Goal: Information Seeking & Learning: Learn about a topic

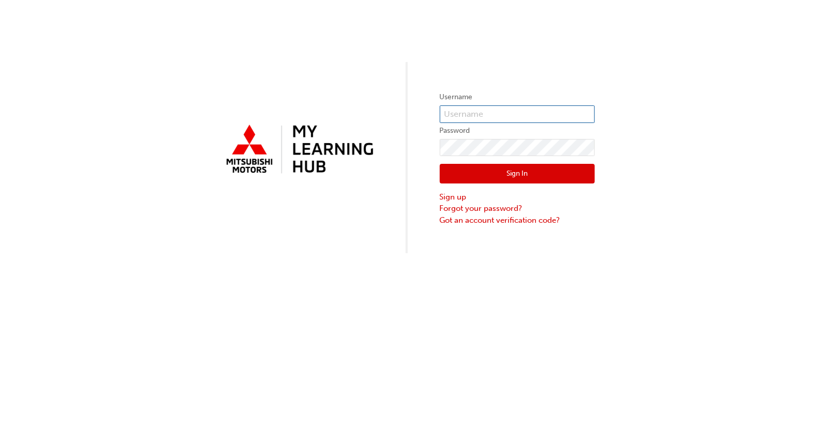
type input "[EMAIL_ADDRESS][DOMAIN_NAME]"
click at [524, 177] on button "Sign In" at bounding box center [517, 174] width 155 height 20
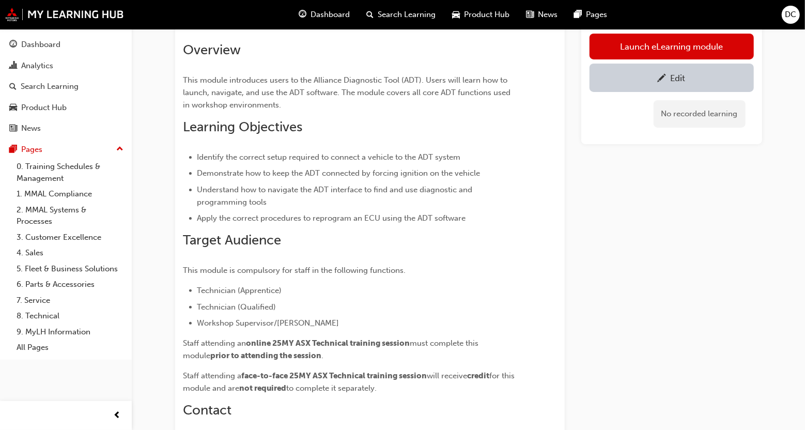
scroll to position [69, 0]
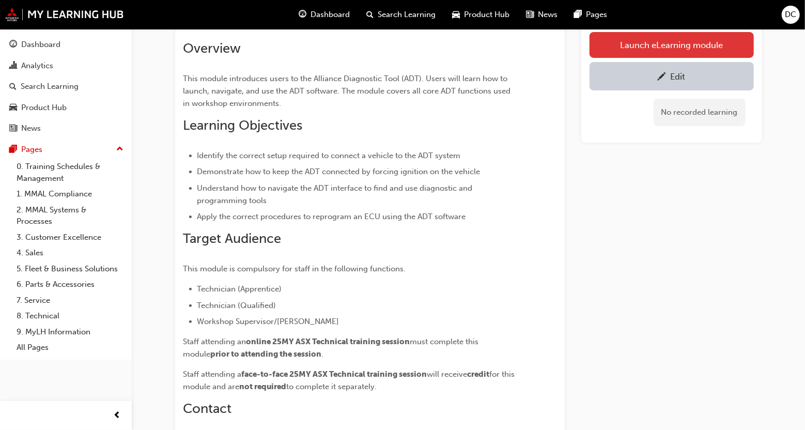
click at [667, 37] on link "Launch eLearning module" at bounding box center [672, 45] width 164 height 26
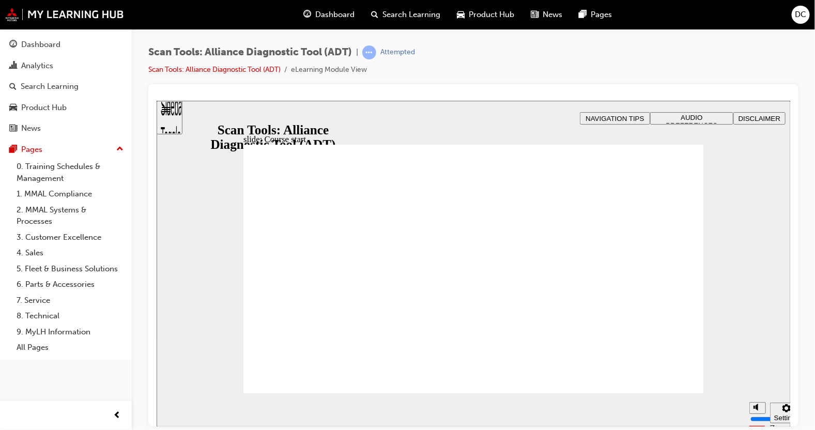
click at [700, 116] on span "AUDIO PREFERENCES" at bounding box center [692, 121] width 52 height 16
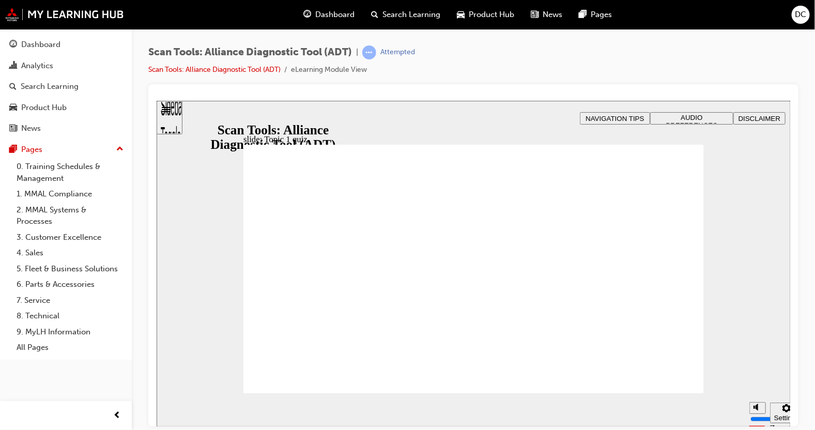
click at [672, 119] on span "AUDIO PREFERENCES" at bounding box center [692, 121] width 52 height 16
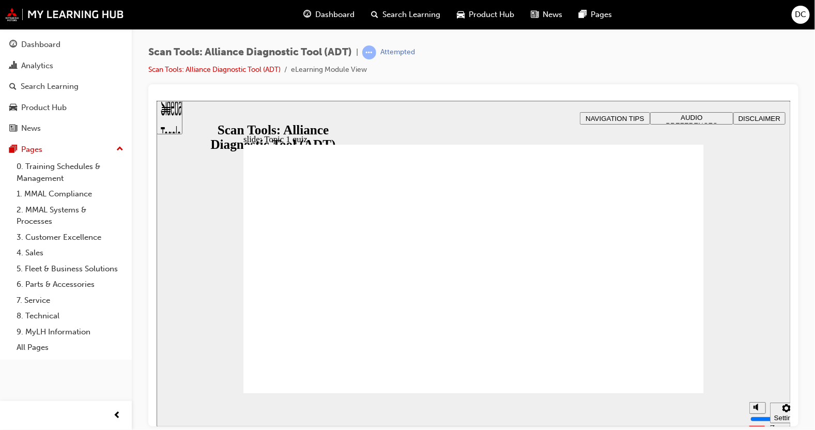
click at [707, 120] on span "AUDIO PREFERENCES" at bounding box center [692, 121] width 52 height 16
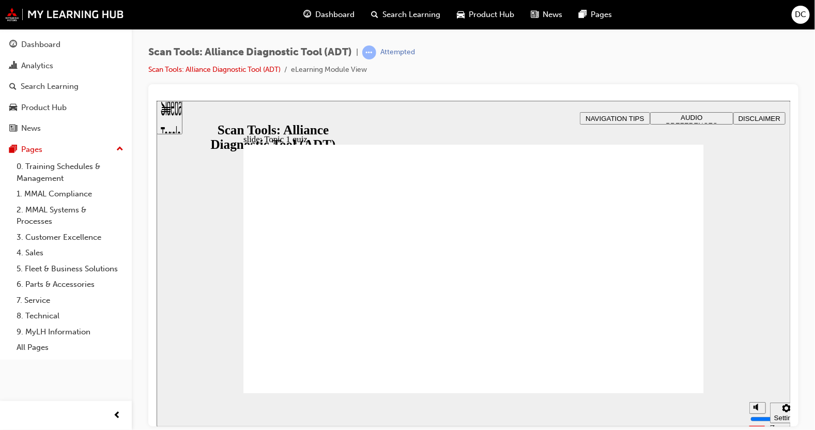
click at [667, 122] on button "AUDIO PREFERENCES" at bounding box center [691, 118] width 83 height 12
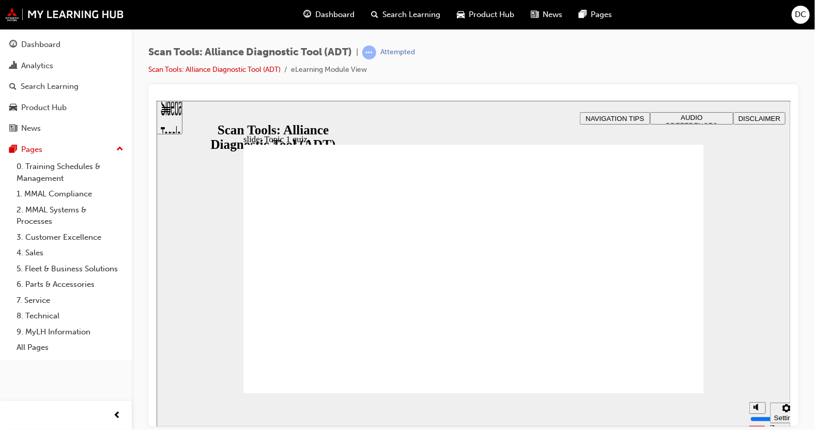
click at [692, 115] on span "AUDIO PREFERENCES" at bounding box center [692, 121] width 52 height 16
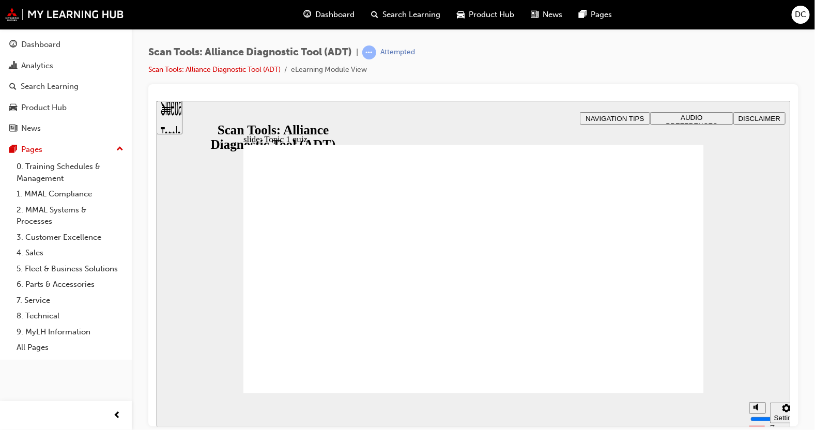
click at [684, 122] on button "AUDIO PREFERENCES" at bounding box center [691, 118] width 83 height 12
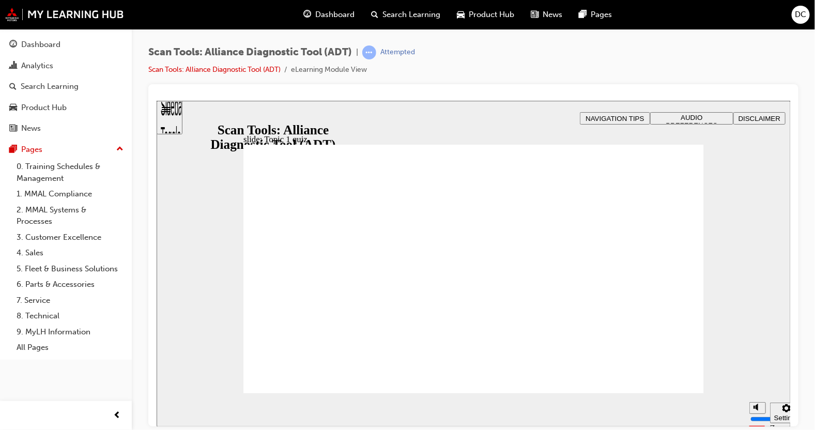
radio input "true"
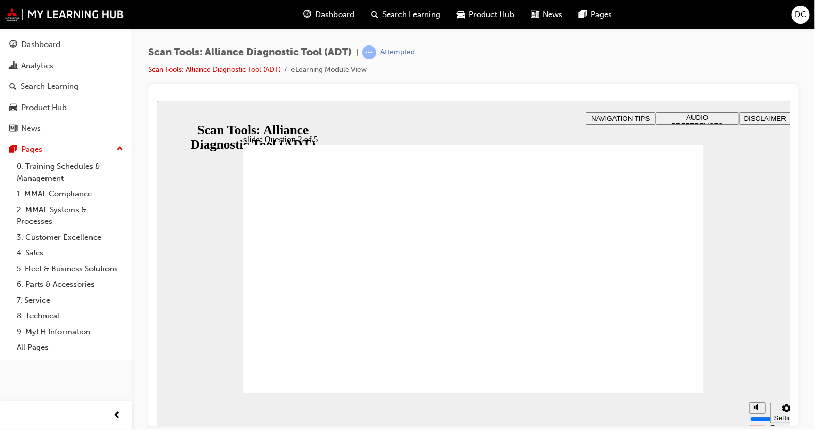
radio input "true"
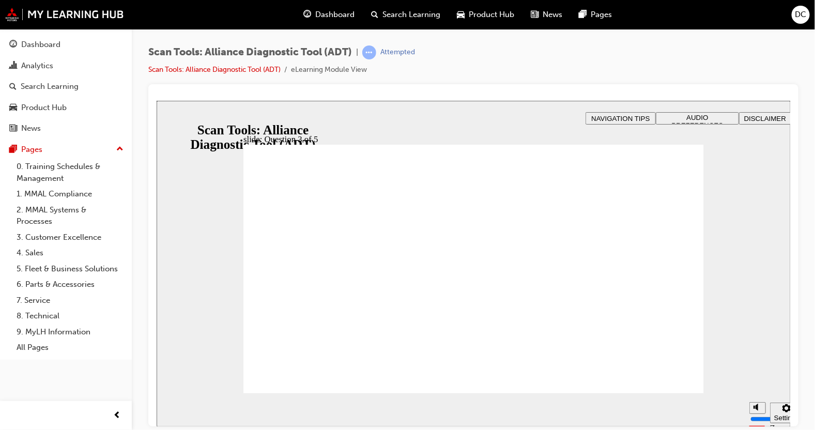
radio input "true"
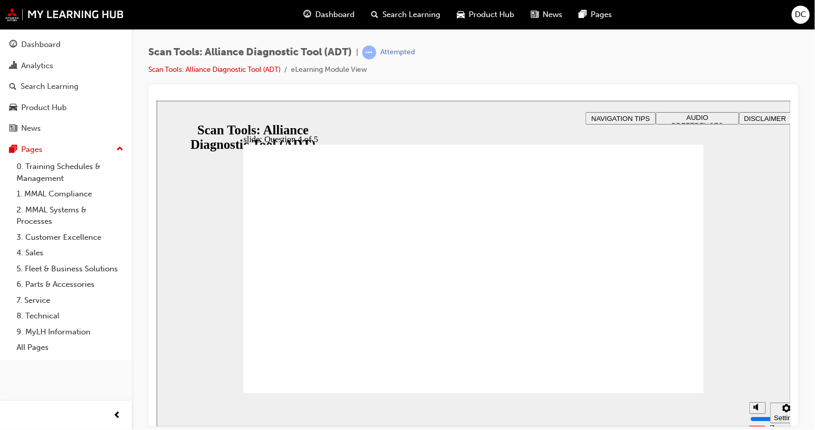
radio input "true"
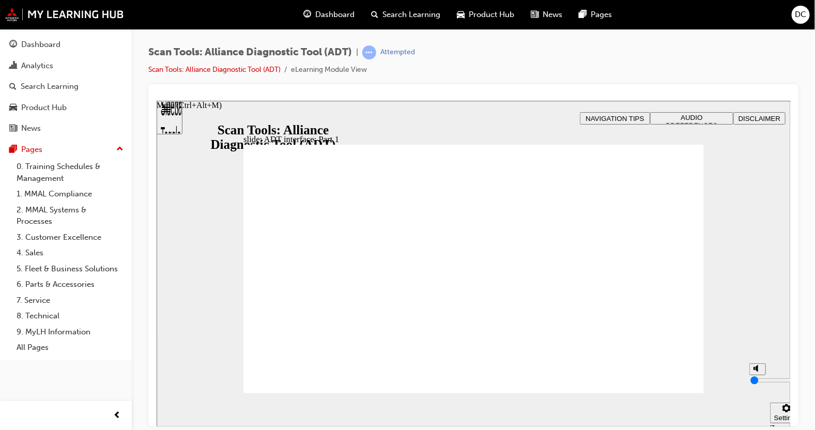
drag, startPoint x: 756, startPoint y: 376, endPoint x: 752, endPoint y: 410, distance: 34.4
click at [752, 384] on input "volume" at bounding box center [783, 380] width 67 height 8
drag, startPoint x: 756, startPoint y: 389, endPoint x: 755, endPoint y: 357, distance: 32.1
type input "10"
click at [755, 376] on input "volume" at bounding box center [783, 380] width 67 height 8
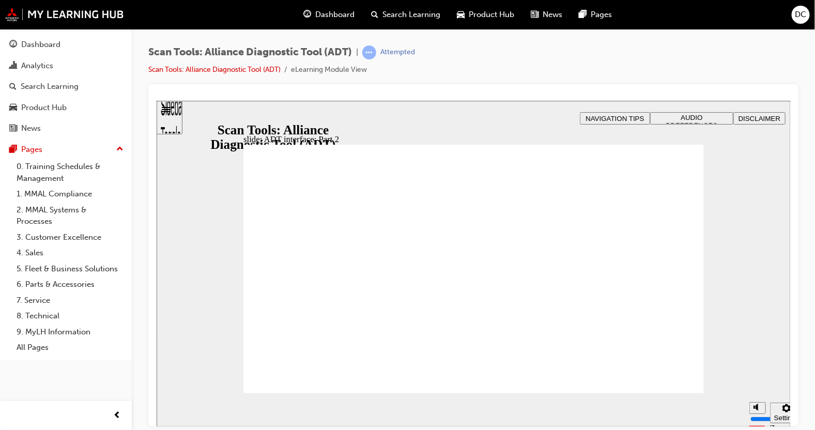
drag, startPoint x: 349, startPoint y: 361, endPoint x: 371, endPoint y: 361, distance: 21.2
drag, startPoint x: 385, startPoint y: 364, endPoint x: 402, endPoint y: 364, distance: 16.5
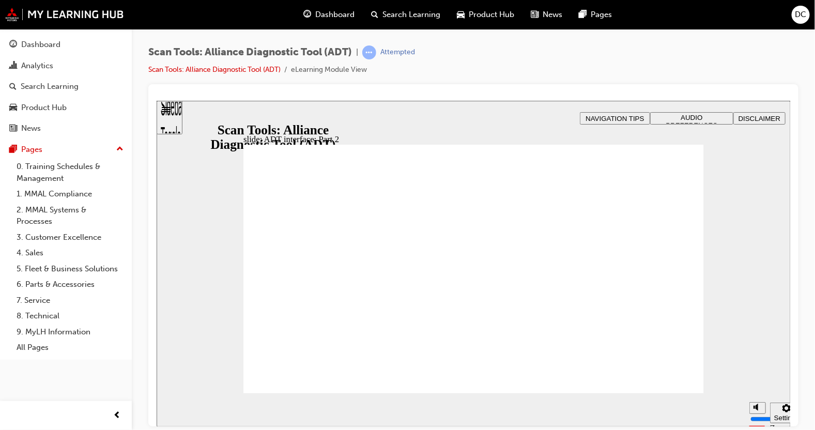
type input "377"
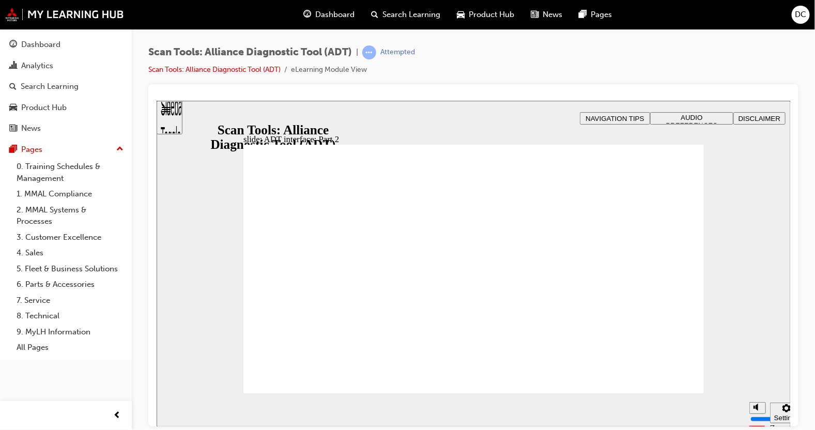
radio input "true"
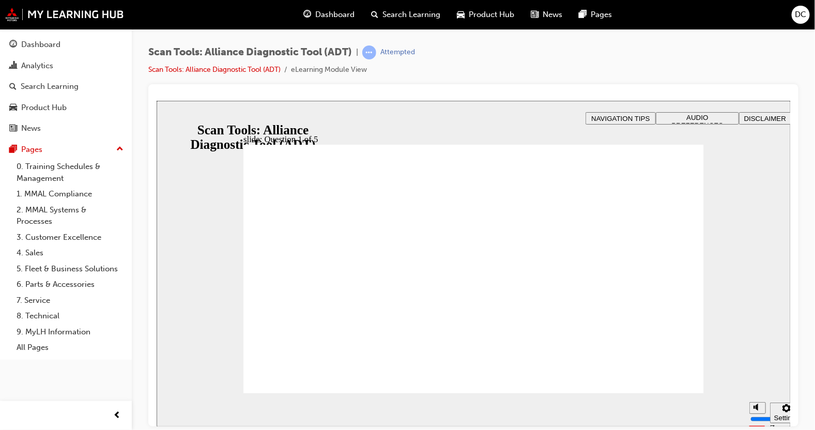
radio input "true"
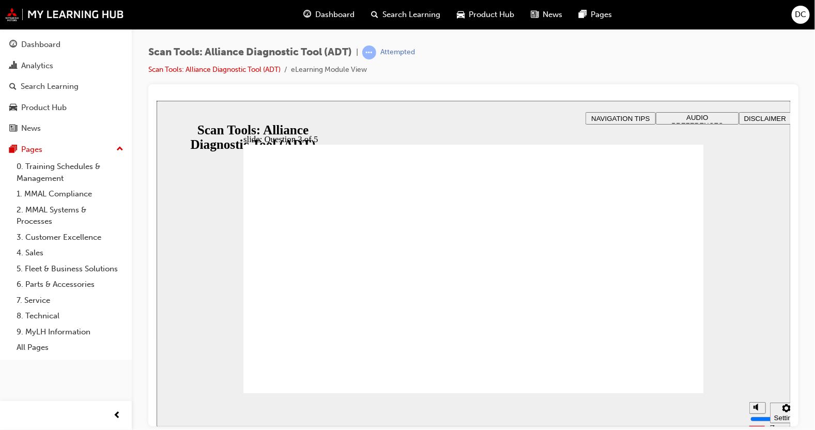
radio input "true"
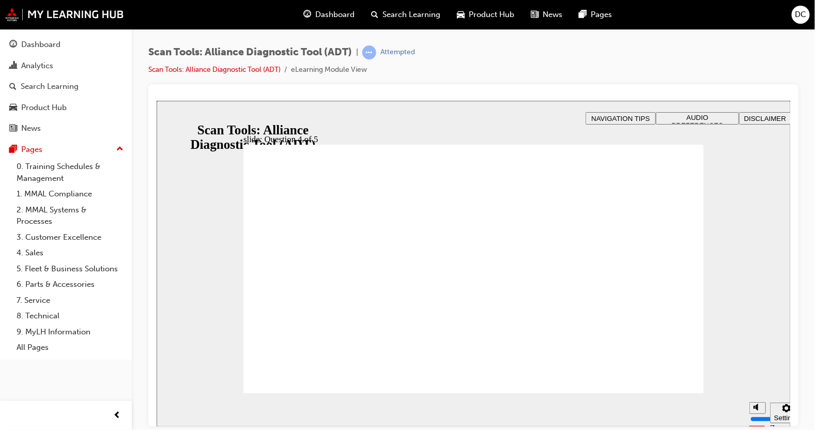
radio input "true"
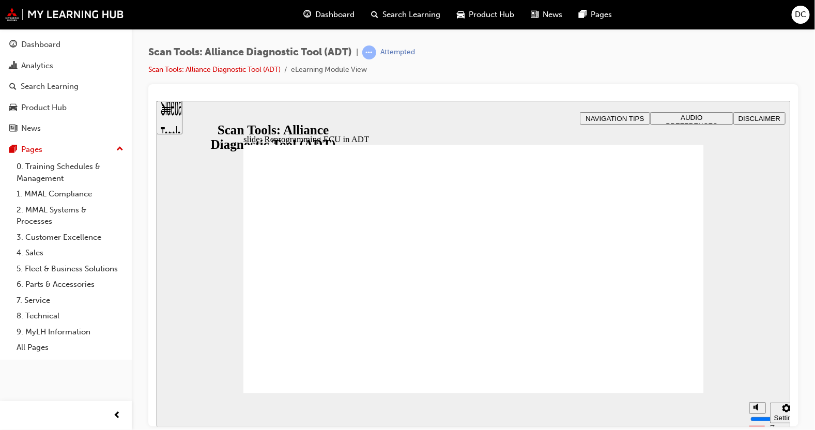
radio input "true"
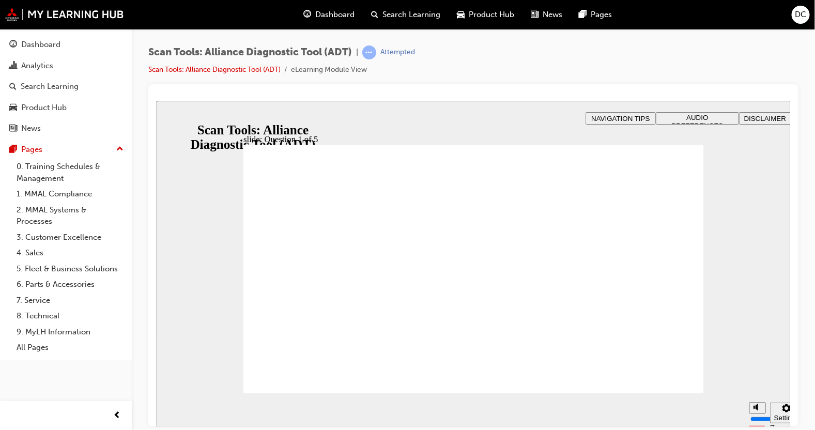
radio input "true"
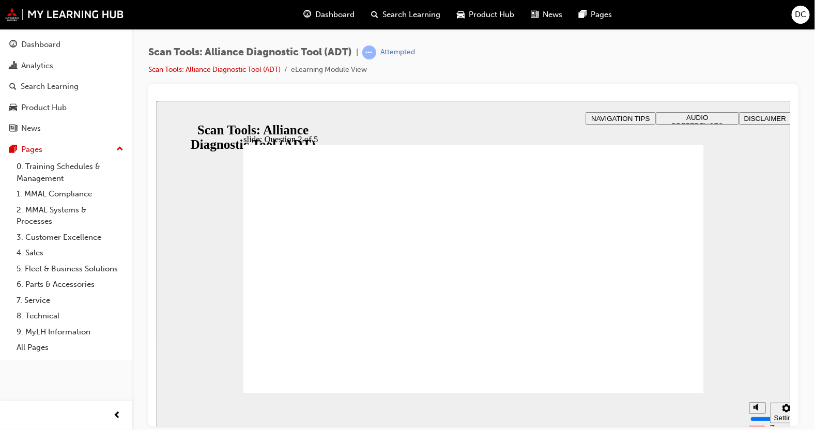
radio input "true"
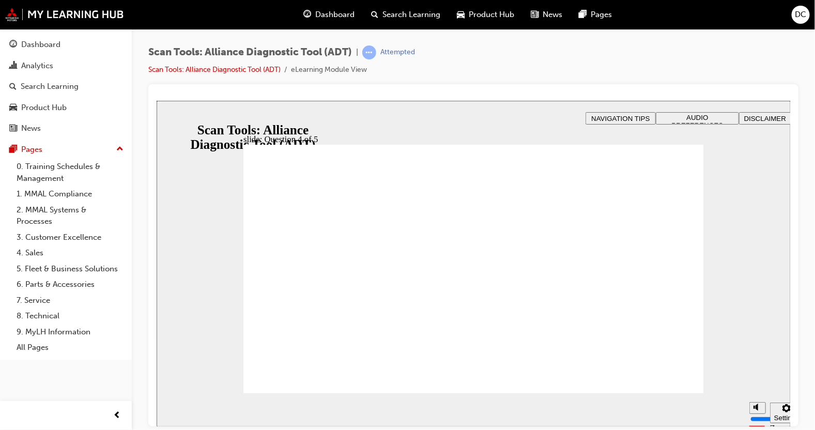
radio input "true"
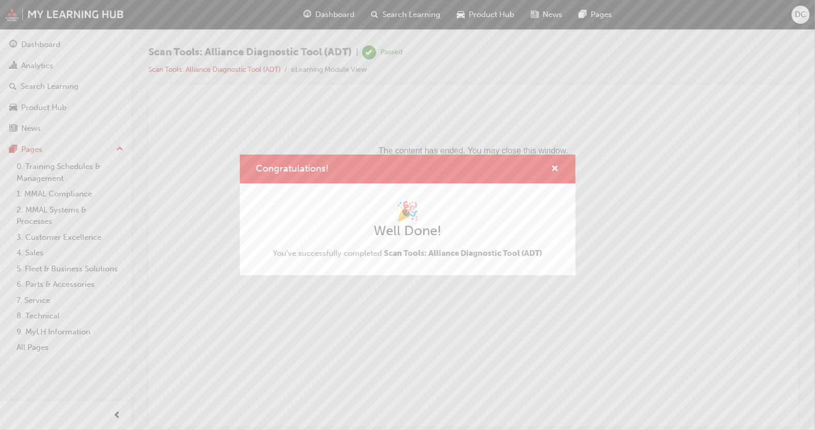
click at [429, 313] on div "Congratulations! 🎉 Well Done! You've successfully completed Scan Tools: Allianc…" at bounding box center [407, 215] width 815 height 430
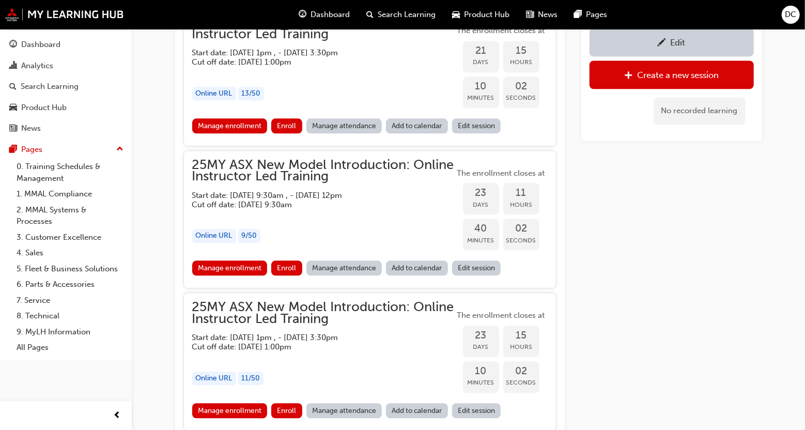
scroll to position [1521, 0]
